Goal: Task Accomplishment & Management: Complete application form

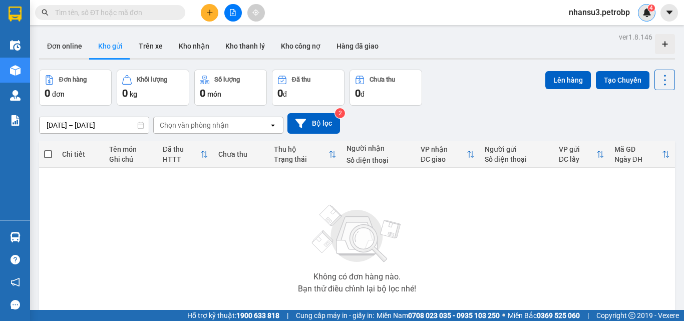
click at [651, 12] on img at bounding box center [646, 12] width 9 height 9
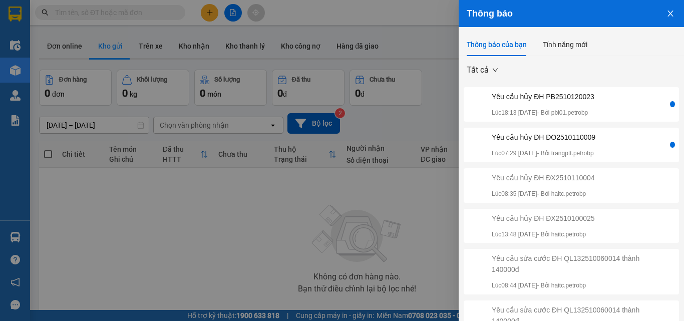
click at [595, 137] on div "Yêu cầu hủy ĐH ĐO2510110009" at bounding box center [544, 137] width 104 height 11
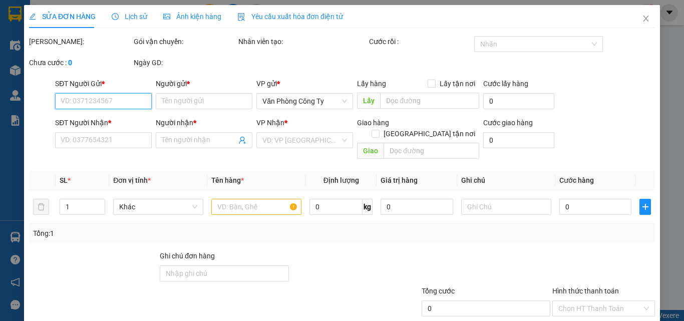
type input "0981507607"
type input "SƠN"
type input "0938063749"
type input "ĐẶNG"
type input "30.000"
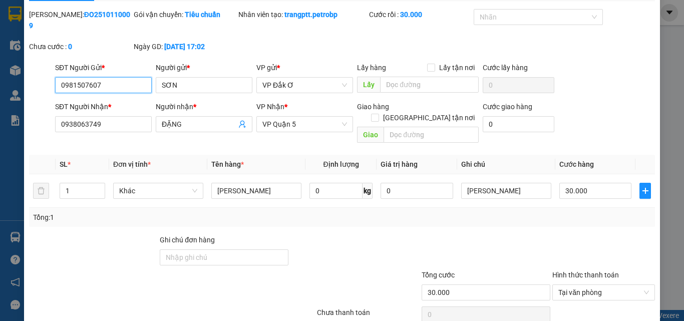
scroll to position [52, 0]
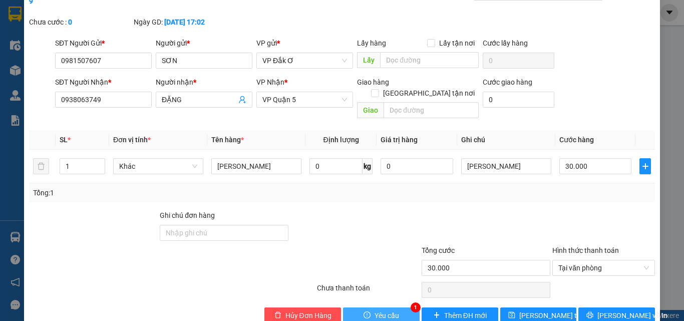
click at [392, 310] on span "Yêu cầu" at bounding box center [386, 315] width 25 height 11
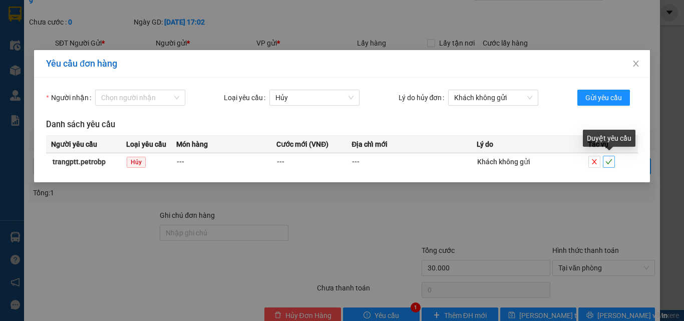
click at [609, 163] on icon "check" at bounding box center [608, 161] width 7 height 5
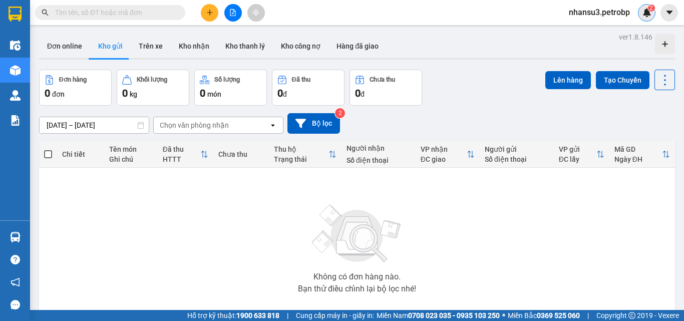
click at [646, 10] on img at bounding box center [646, 12] width 9 height 9
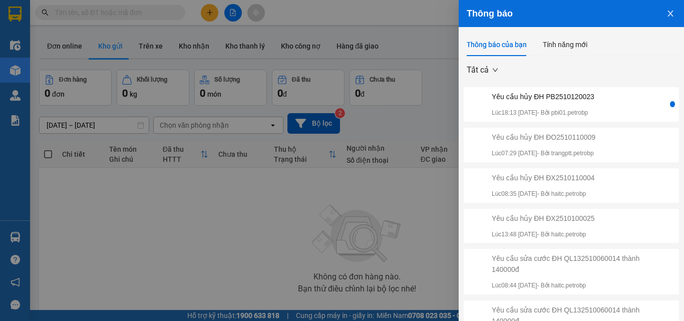
drag, startPoint x: 663, startPoint y: 14, endPoint x: 611, endPoint y: 17, distance: 52.1
click at [667, 14] on icon "close" at bounding box center [670, 14] width 6 height 6
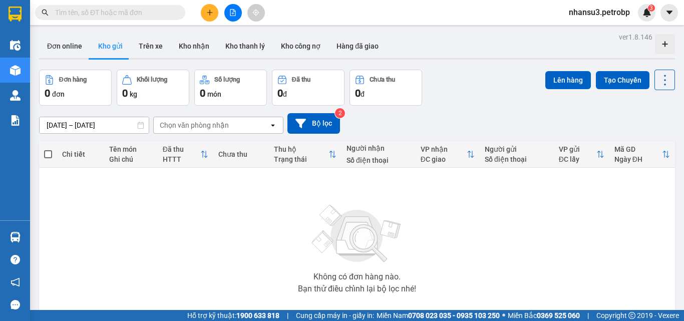
click at [143, 11] on input "text" at bounding box center [114, 12] width 118 height 11
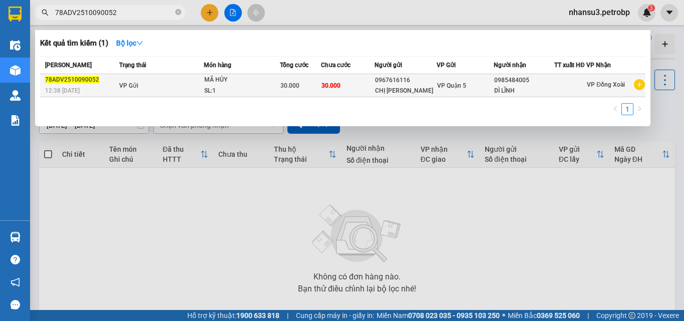
type input "78ADV2510090052"
click at [246, 86] on div "MÃ HỦY" at bounding box center [241, 80] width 75 height 11
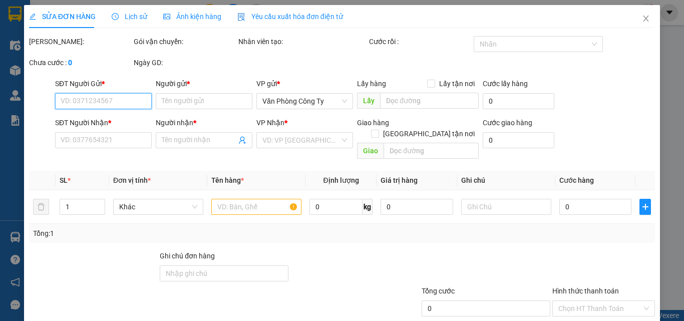
type input "0967616116"
type input "CHỊ TRANG"
type input "0985484005"
type input "DÌ LĨNH"
type input "30.000"
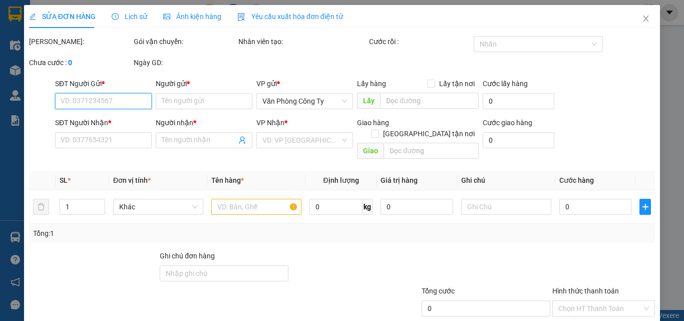
type input "30.000"
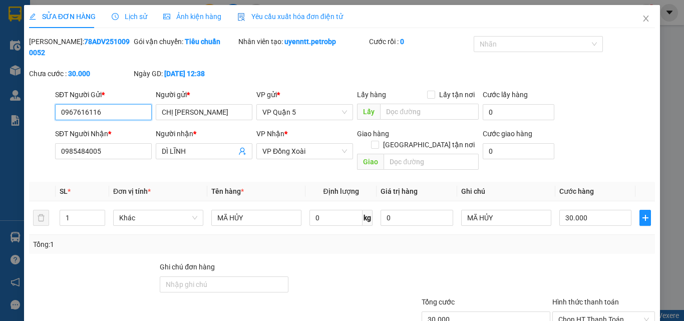
scroll to position [52, 0]
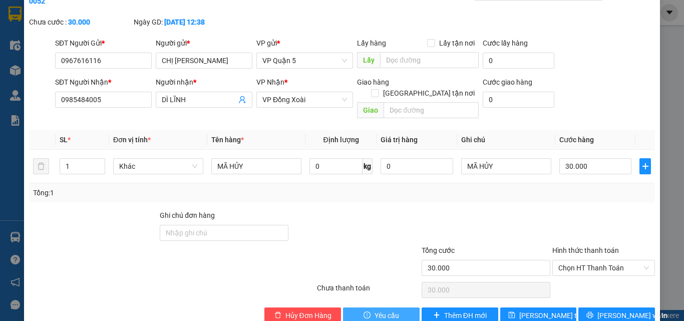
click at [382, 310] on span "Yêu cầu" at bounding box center [386, 315] width 25 height 11
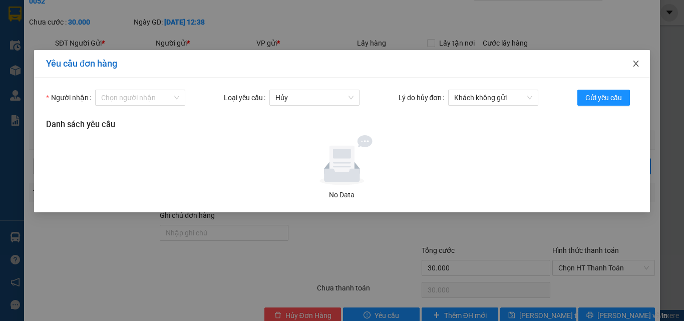
drag, startPoint x: 635, startPoint y: 60, endPoint x: 511, endPoint y: 15, distance: 132.1
click at [635, 60] on span "Close" at bounding box center [636, 64] width 28 height 28
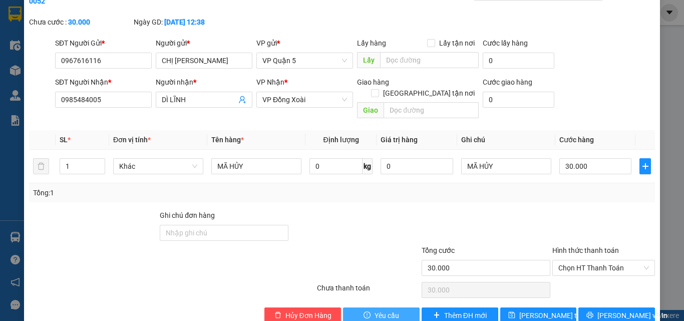
click at [389, 310] on span "Yêu cầu" at bounding box center [386, 315] width 25 height 11
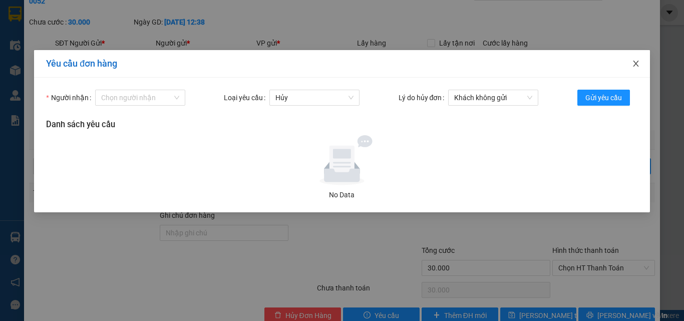
click at [635, 64] on icon "close" at bounding box center [636, 64] width 6 height 6
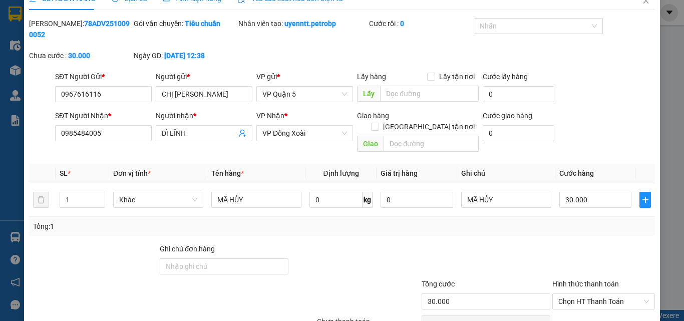
scroll to position [0, 0]
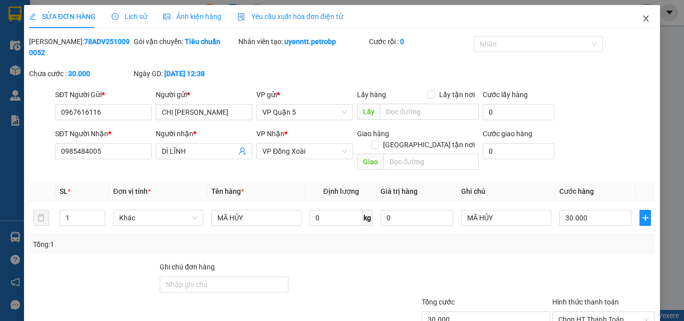
click at [642, 20] on icon "close" at bounding box center [646, 19] width 8 height 8
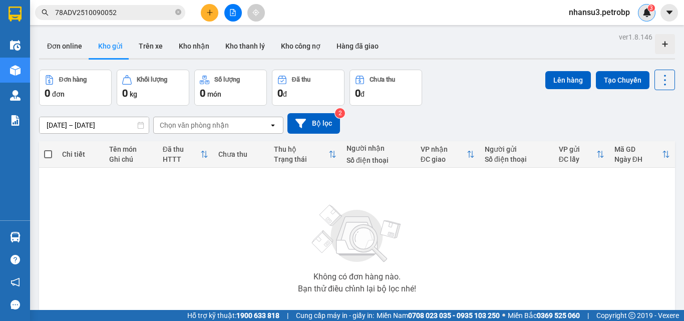
click at [643, 15] on img at bounding box center [646, 12] width 9 height 9
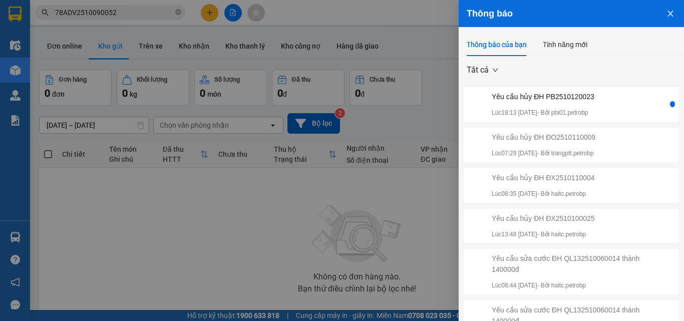
click at [594, 99] on div "Yêu cầu hủy ĐH PB2510120023" at bounding box center [543, 96] width 103 height 11
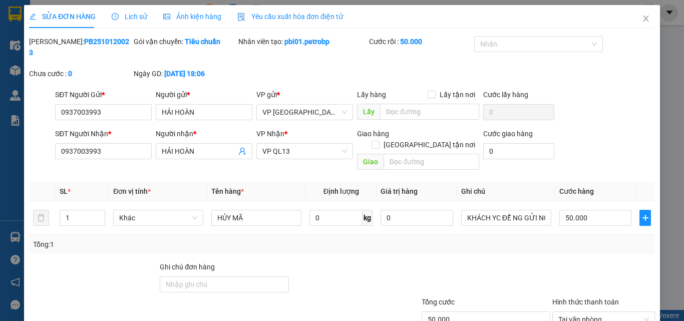
type input "0937003993"
type input "HẢI HOÀN"
type input "0937003993"
type input "HẢI HOÀN"
type input "50.000"
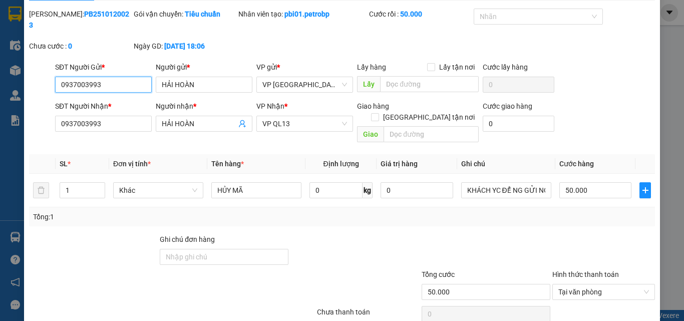
scroll to position [52, 0]
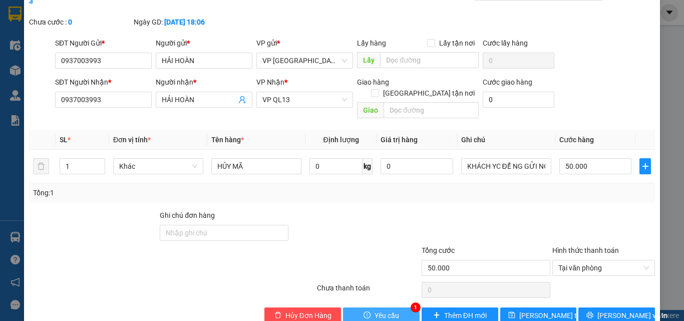
click at [383, 310] on span "Yêu cầu" at bounding box center [386, 315] width 25 height 11
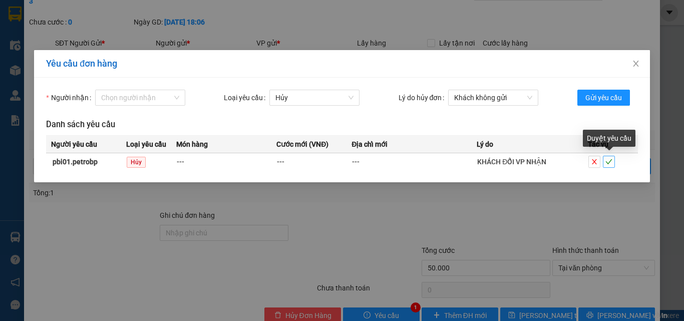
click at [609, 159] on icon "check" at bounding box center [608, 161] width 7 height 7
